Goal: Task Accomplishment & Management: Manage account settings

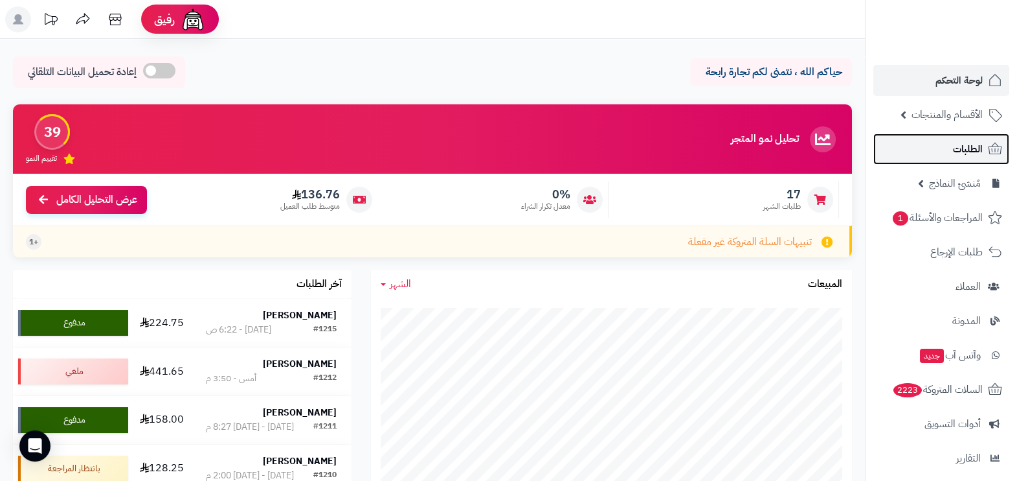
click at [964, 154] on span "الطلبات" at bounding box center [968, 149] width 30 height 18
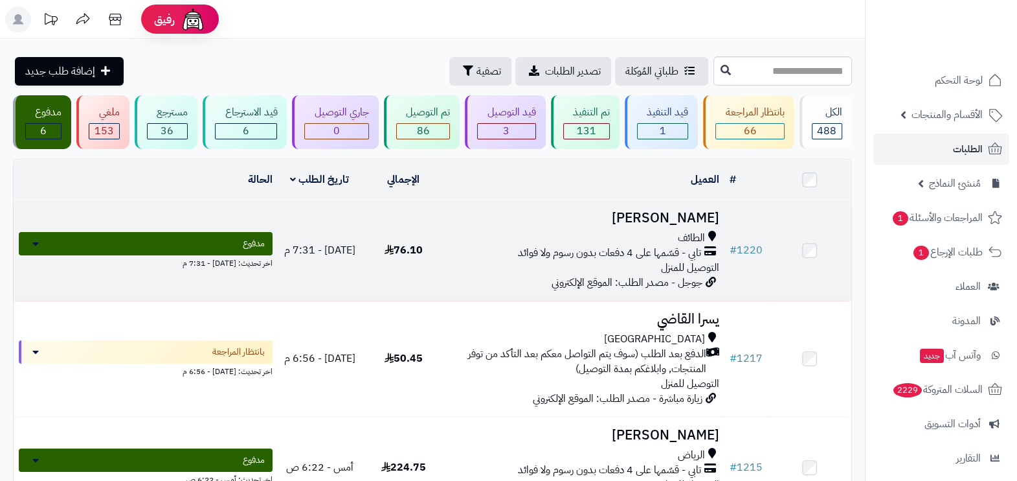
click at [558, 236] on div "الطائف" at bounding box center [585, 238] width 269 height 15
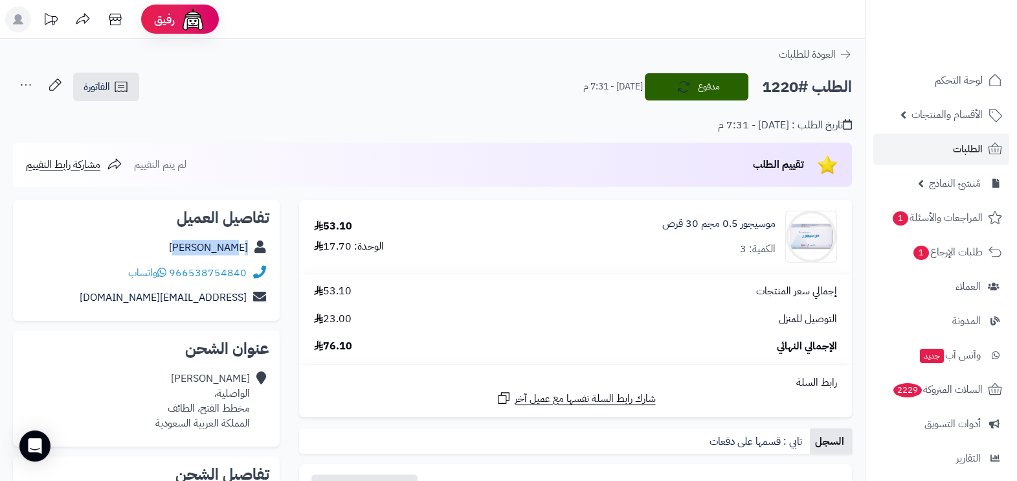
drag, startPoint x: 194, startPoint y: 244, endPoint x: 245, endPoint y: 256, distance: 51.8
click at [245, 256] on div "سعد الحقوي" at bounding box center [146, 247] width 246 height 25
copy link "سعد الحقوي"
click at [785, 89] on h2 "الطلب #1220" at bounding box center [807, 87] width 90 height 27
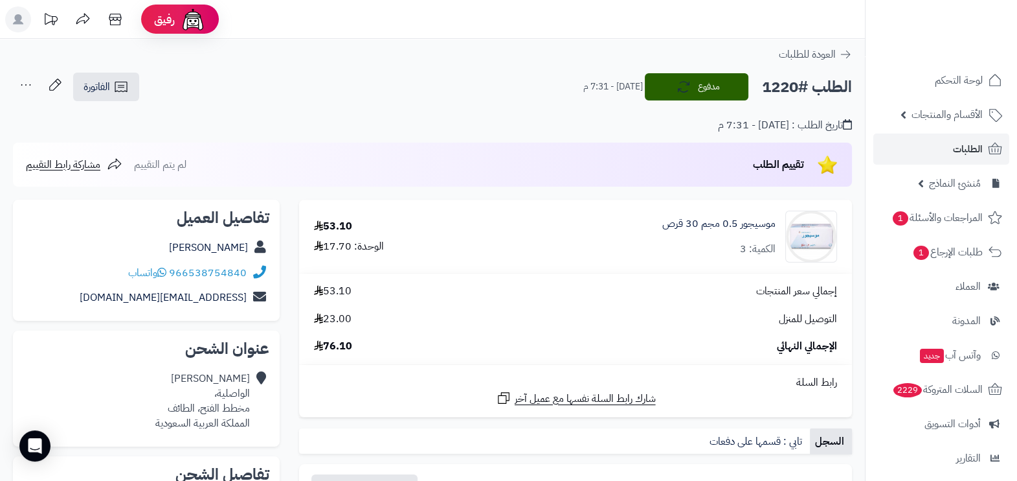
copy h2 "1220"
drag, startPoint x: 249, startPoint y: 392, endPoint x: 157, endPoint y: 411, distance: 93.9
click at [157, 411] on div "سعد الحقوي ‏الواصلية، ‏مخطط الفتح، الطائف المملكة العربية السعودية" at bounding box center [202, 400] width 95 height 59
copy div "الواصلية، ‏مخطط الفتح، الطائف"
